Goal: Task Accomplishment & Management: Manage account settings

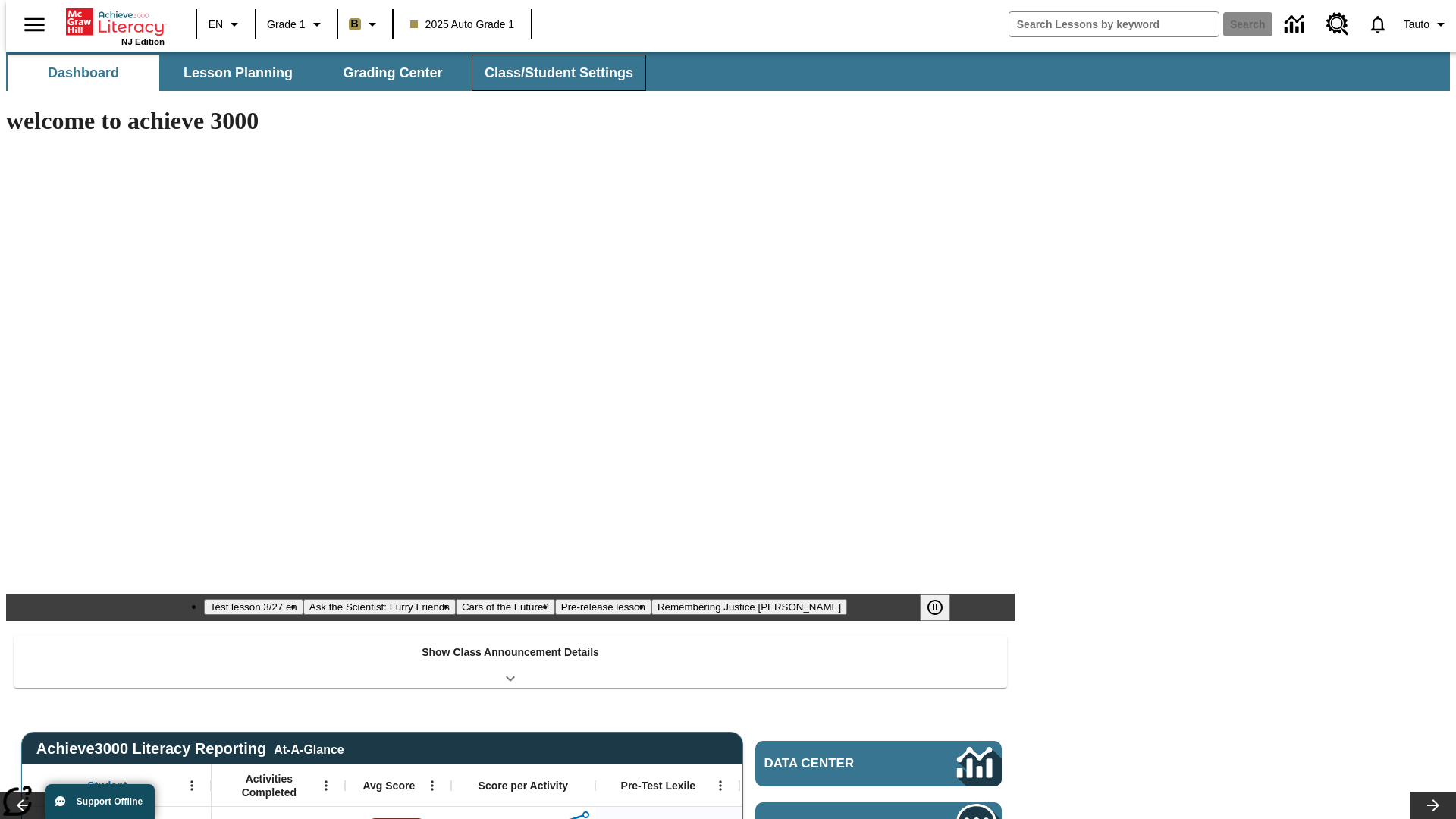
click at [550, 73] on button "Class/Student Settings" at bounding box center [558, 73] width 174 height 37
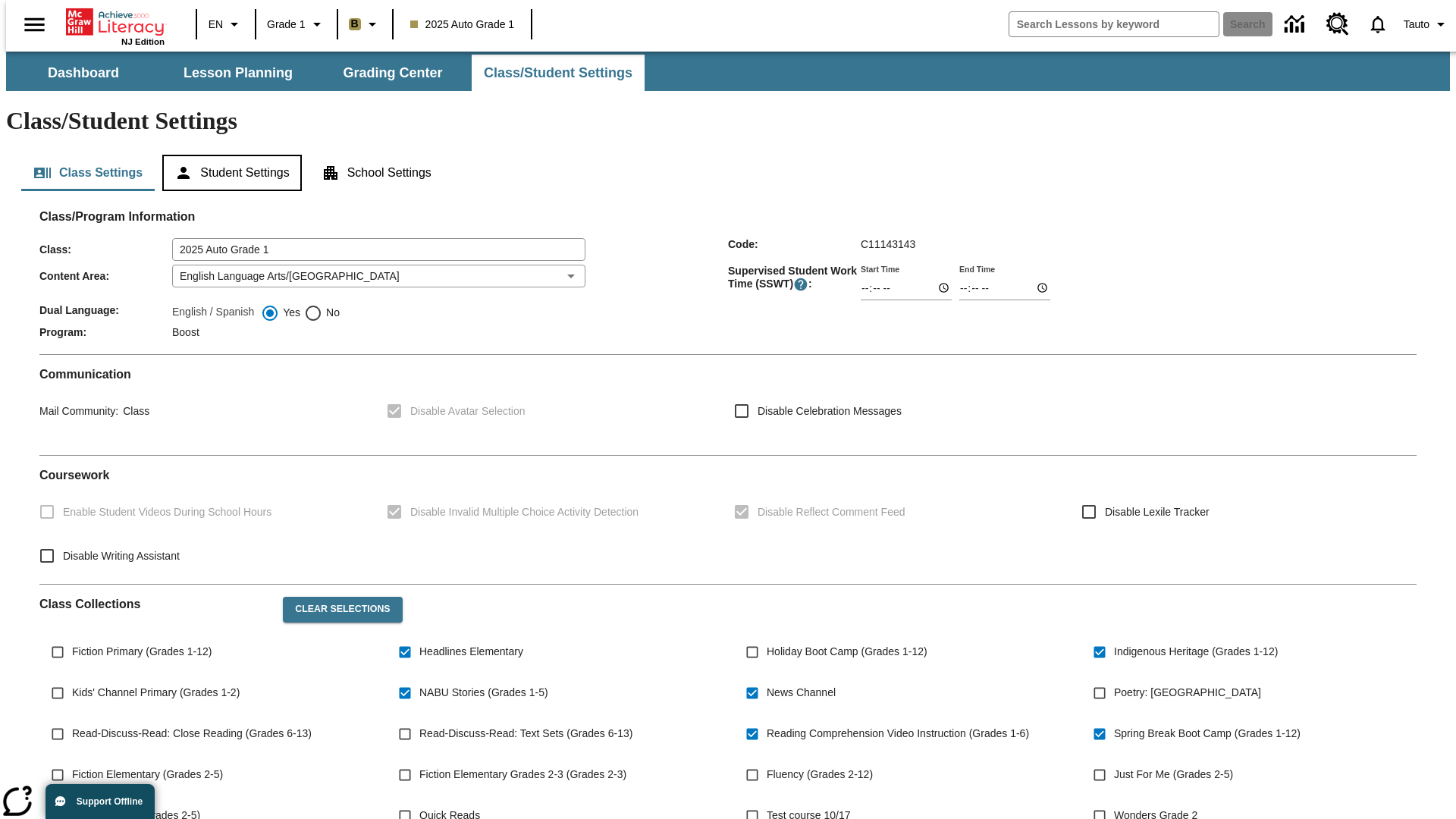
click at [228, 155] on button "Student Settings" at bounding box center [231, 172] width 139 height 37
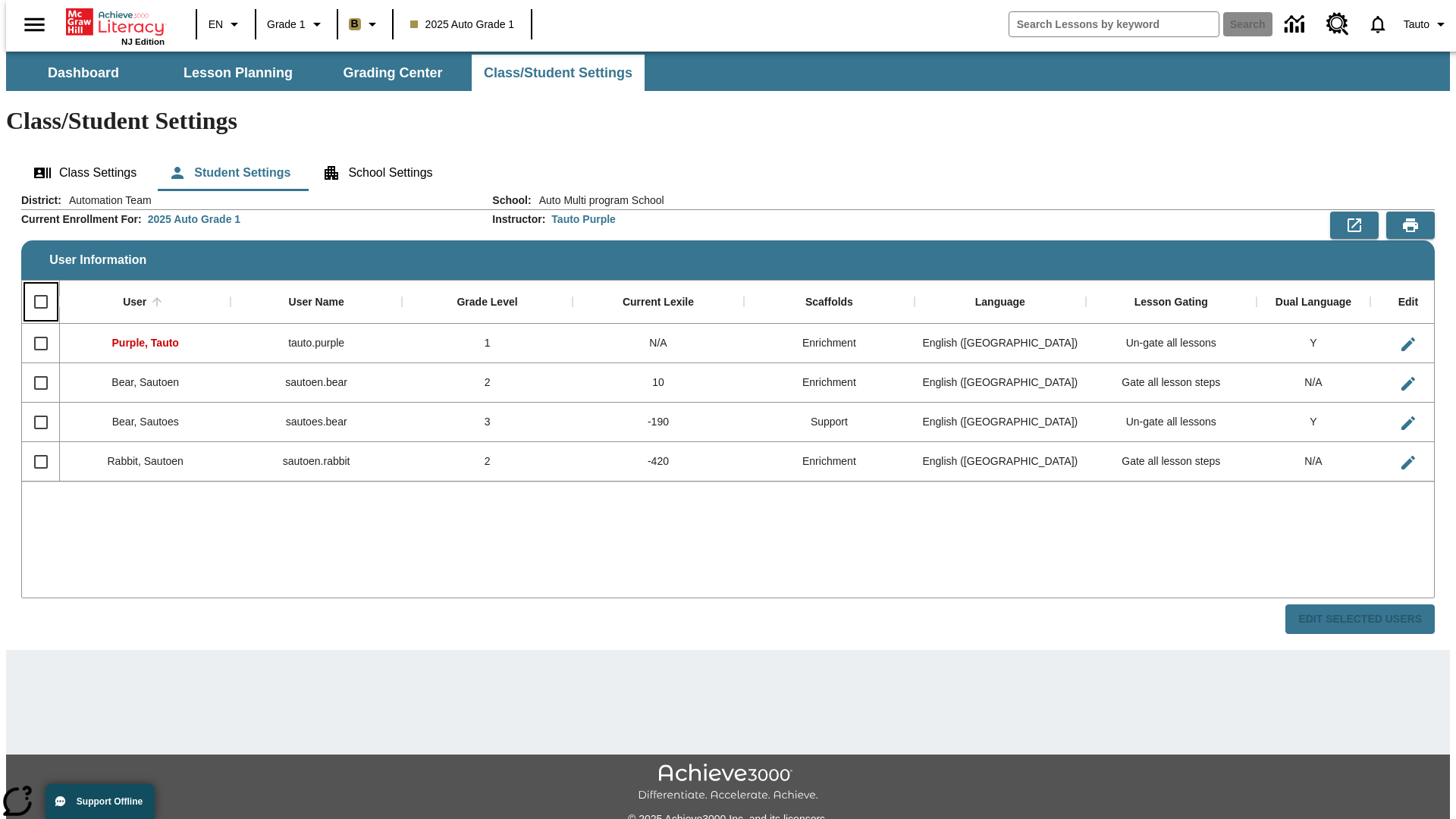
click at [34, 286] on input "Select all rows" at bounding box center [41, 302] width 32 height 32
checkbox input "true"
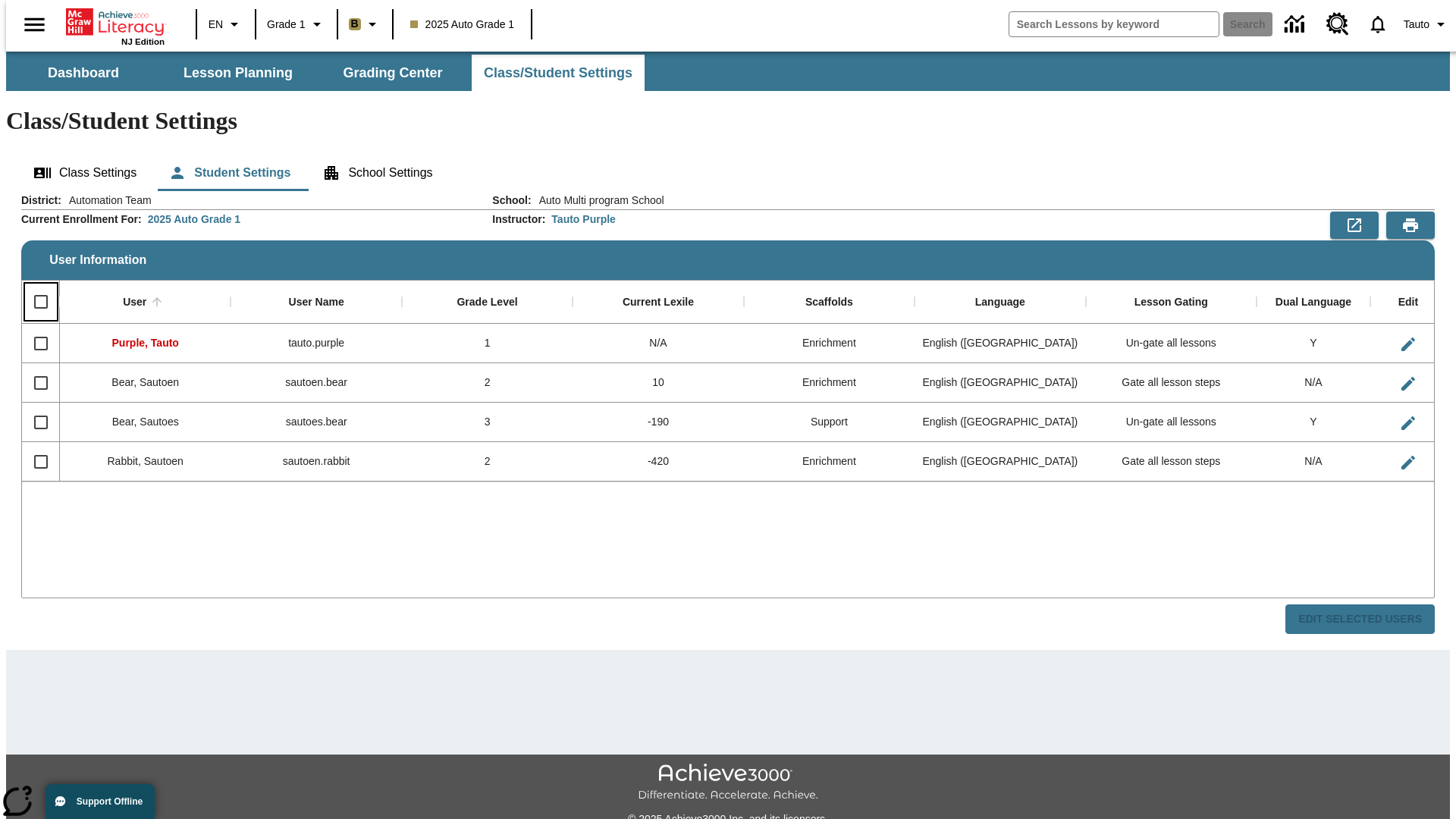
checkbox input "true"
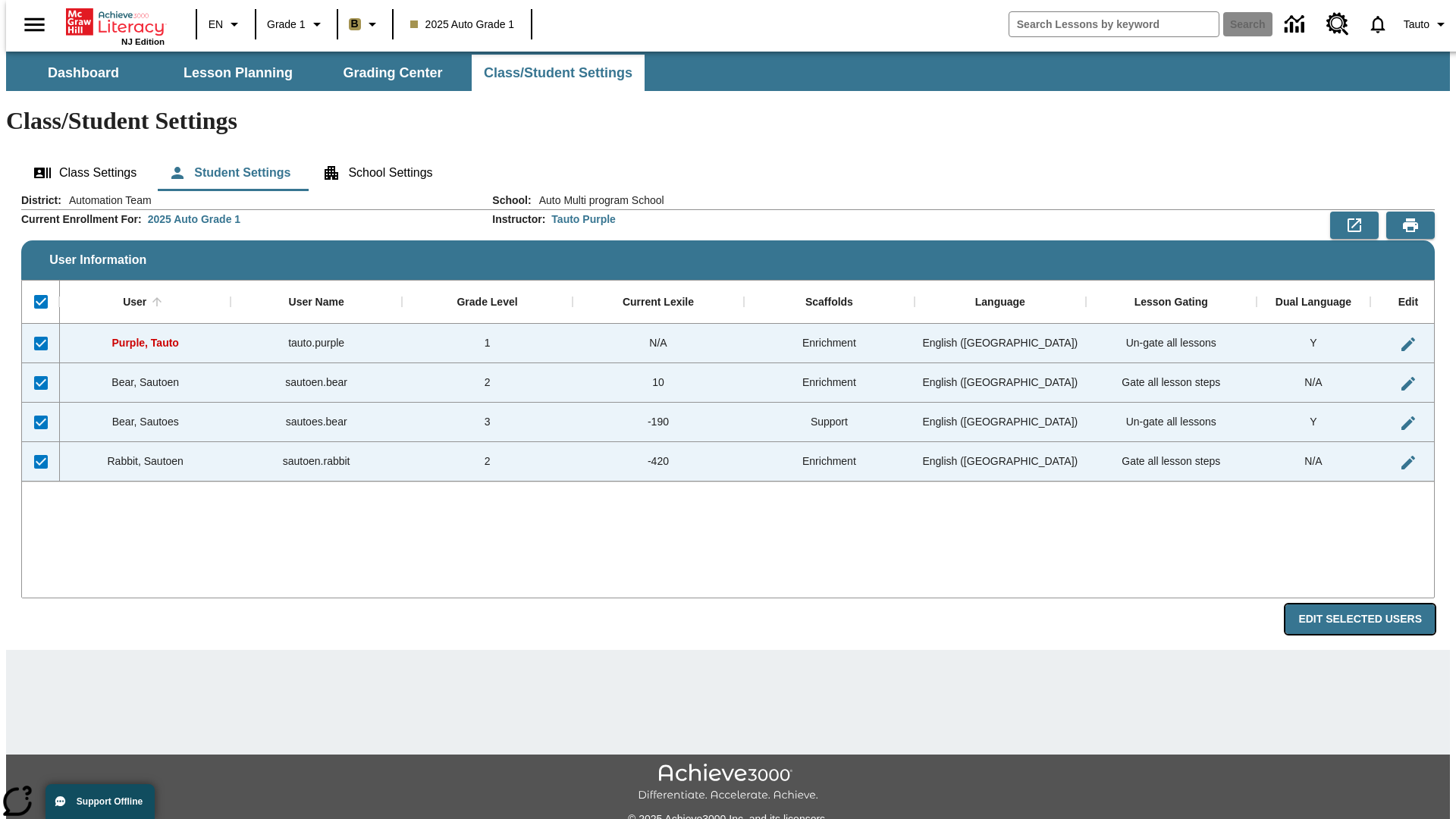
click at [1372, 604] on button "Edit Selected Users" at bounding box center [1360, 618] width 150 height 29
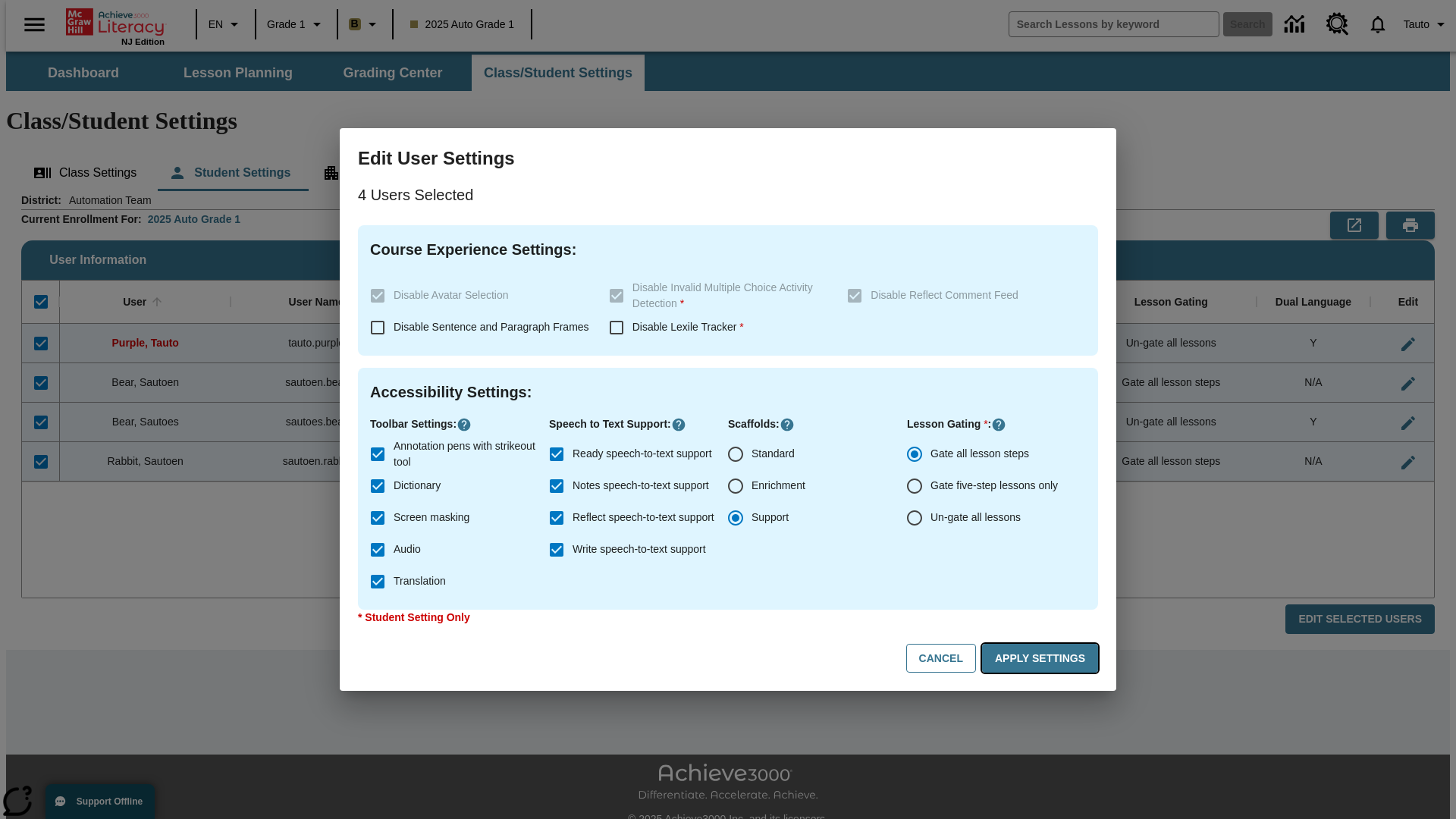
click at [1042, 658] on button "Apply Settings" at bounding box center [1039, 658] width 116 height 29
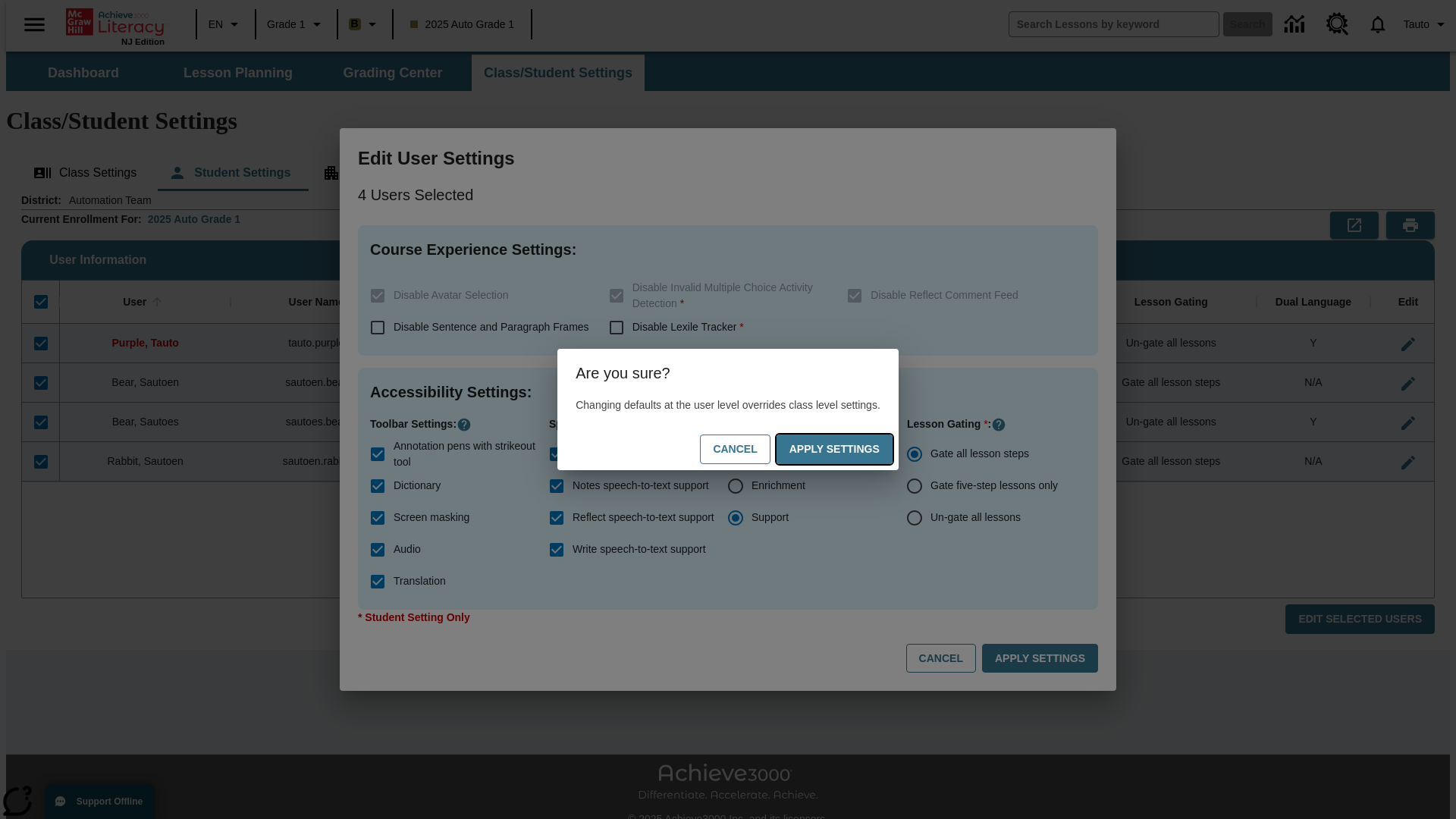
click at [849, 449] on button "Apply Settings" at bounding box center [834, 449] width 116 height 29
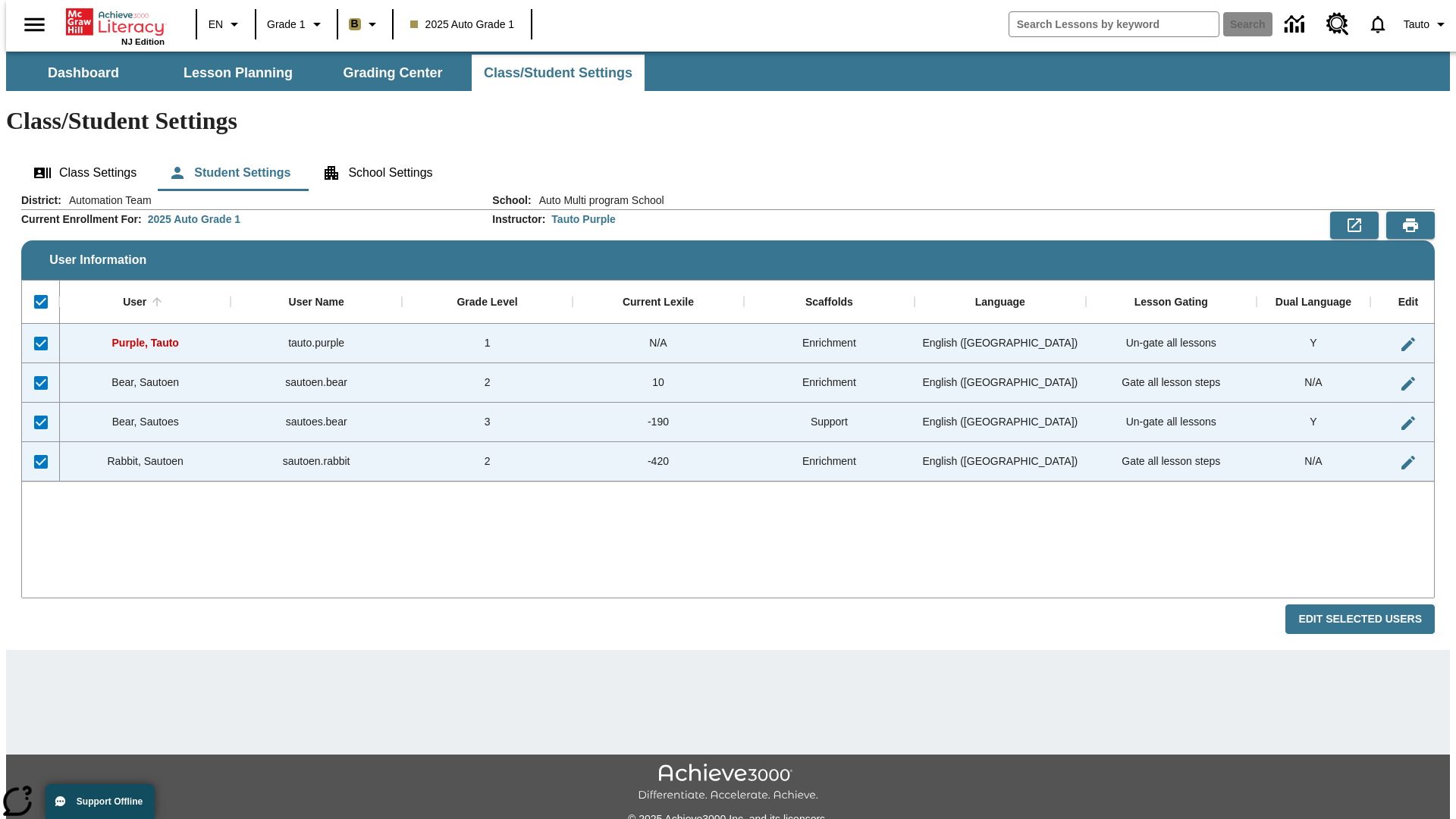
checkbox input "false"
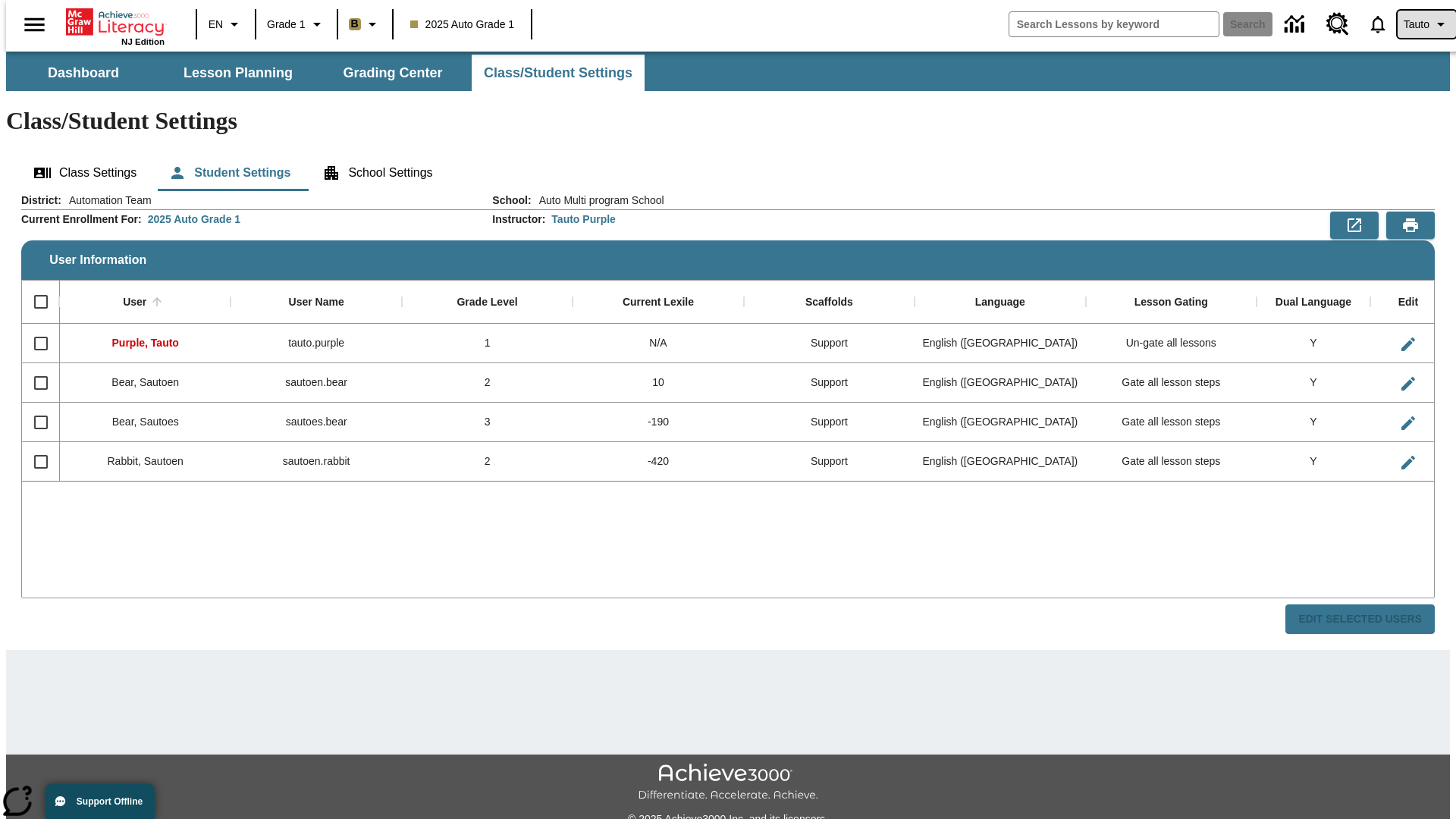
click at [1418, 25] on span "Tauto" at bounding box center [1415, 25] width 25 height 16
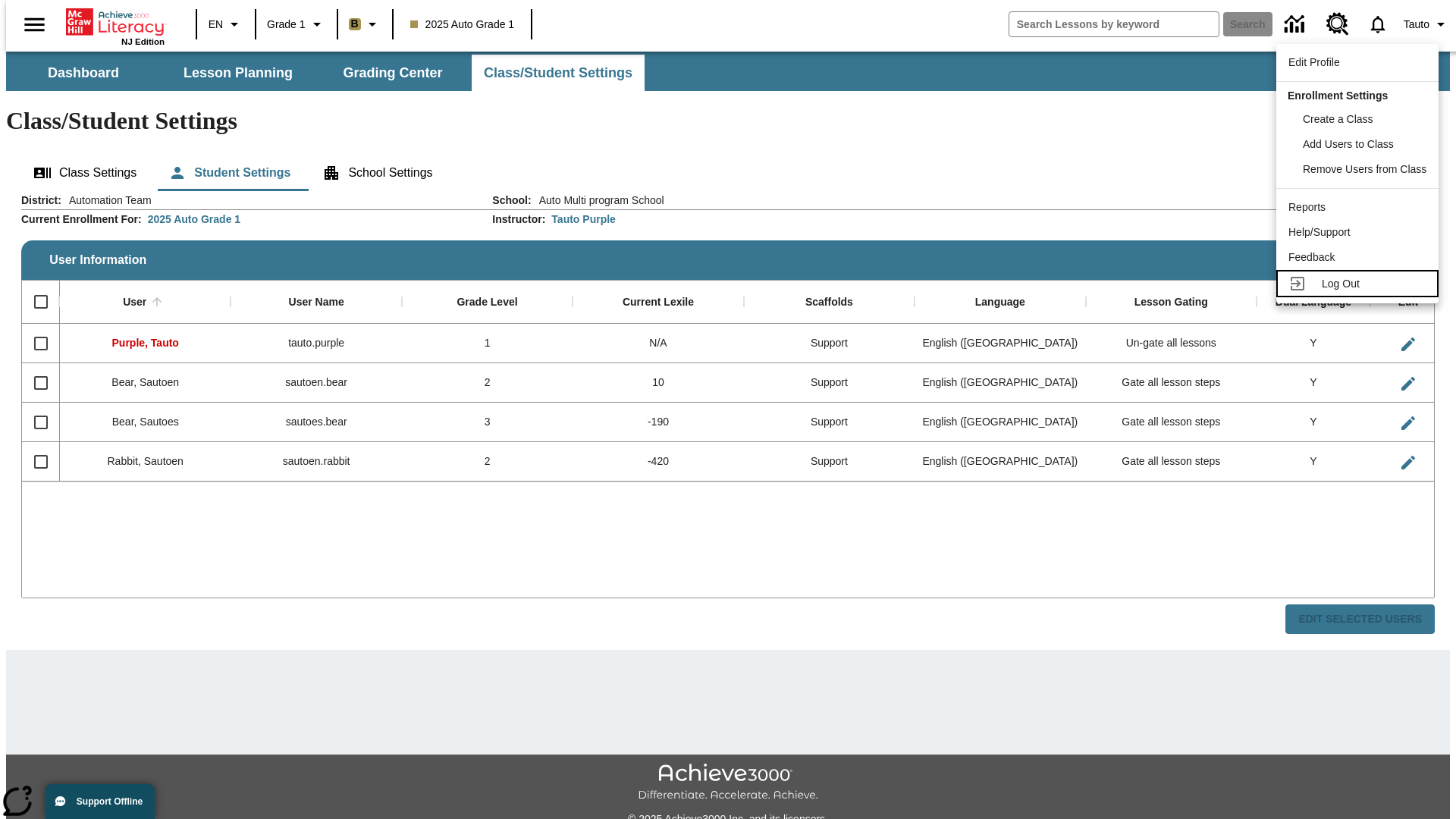
click at [1360, 284] on span "Log Out" at bounding box center [1340, 283] width 38 height 12
